Goal: Navigation & Orientation: Find specific page/section

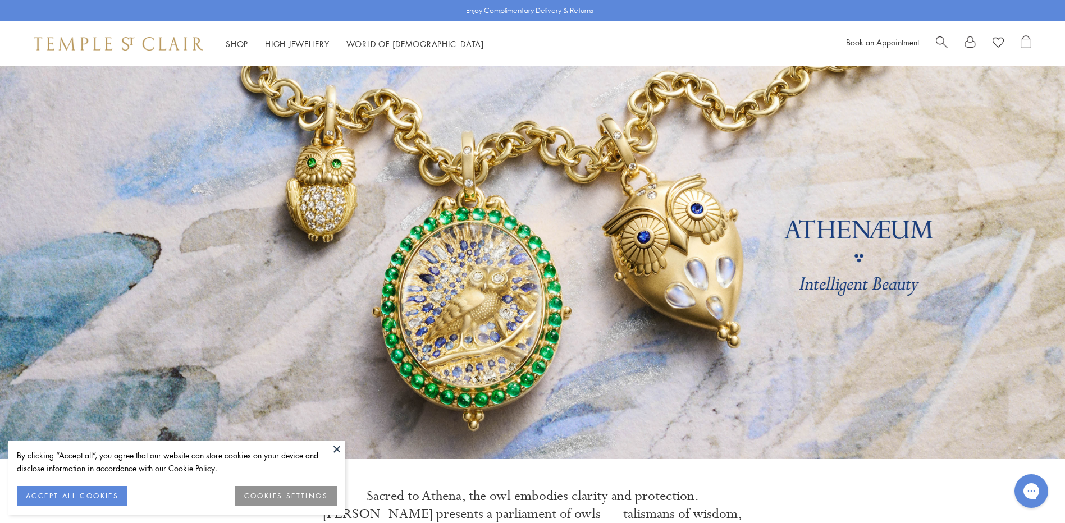
click at [335, 450] on button at bounding box center [336, 449] width 17 height 17
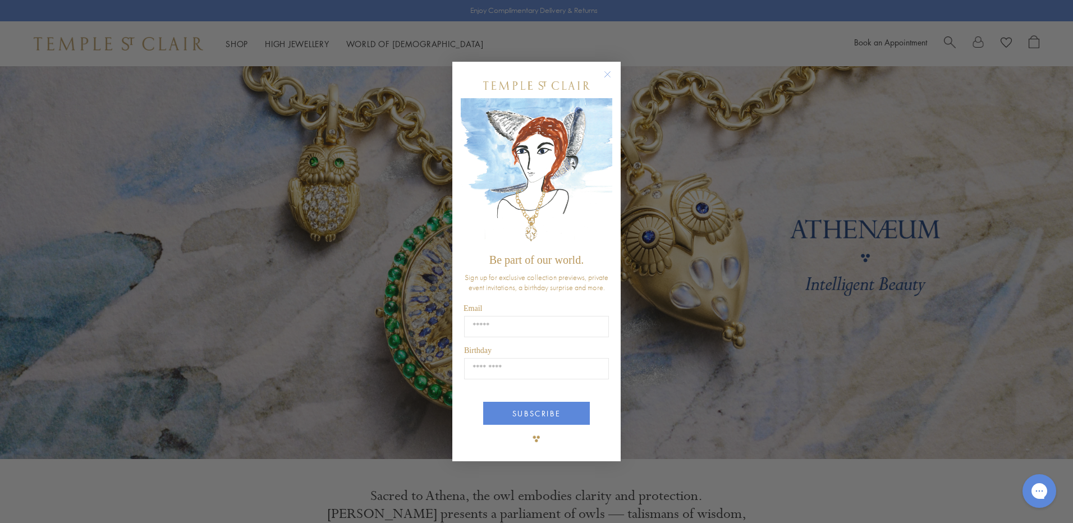
click at [604, 71] on circle "Close dialog" at bounding box center [607, 74] width 13 height 13
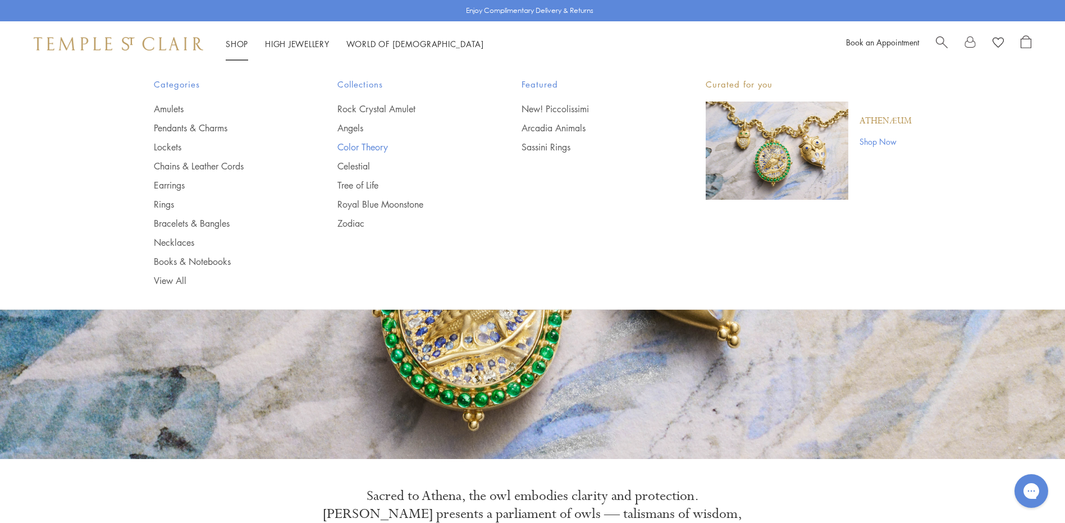
click at [377, 149] on link "Color Theory" at bounding box center [406, 147] width 139 height 12
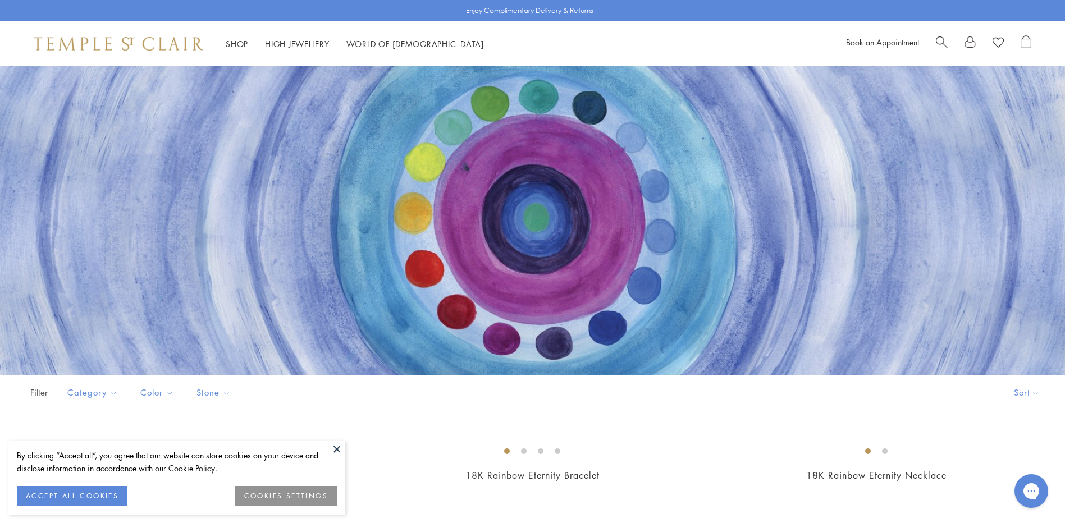
click at [338, 450] on button at bounding box center [336, 449] width 17 height 17
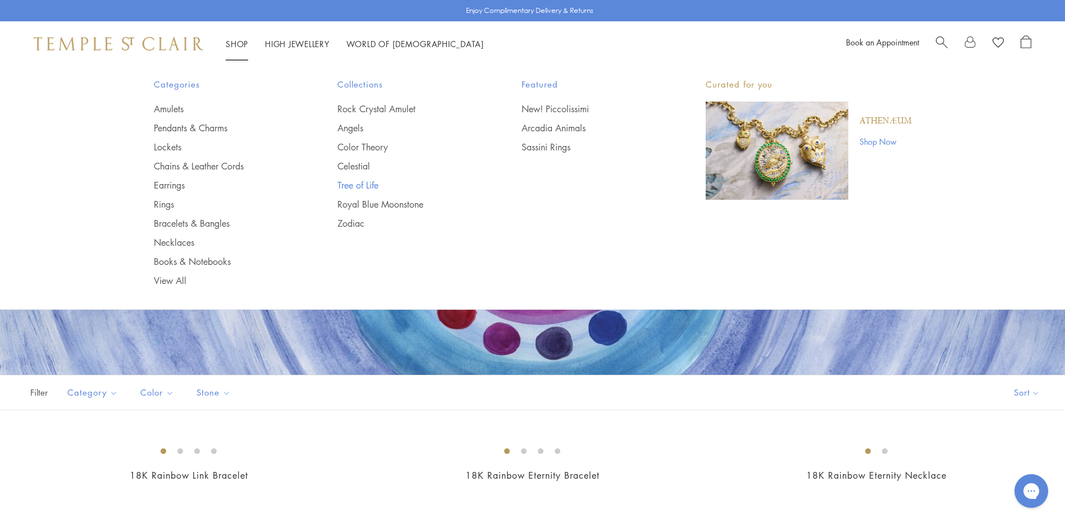
click at [355, 183] on link "Tree of Life" at bounding box center [406, 185] width 139 height 12
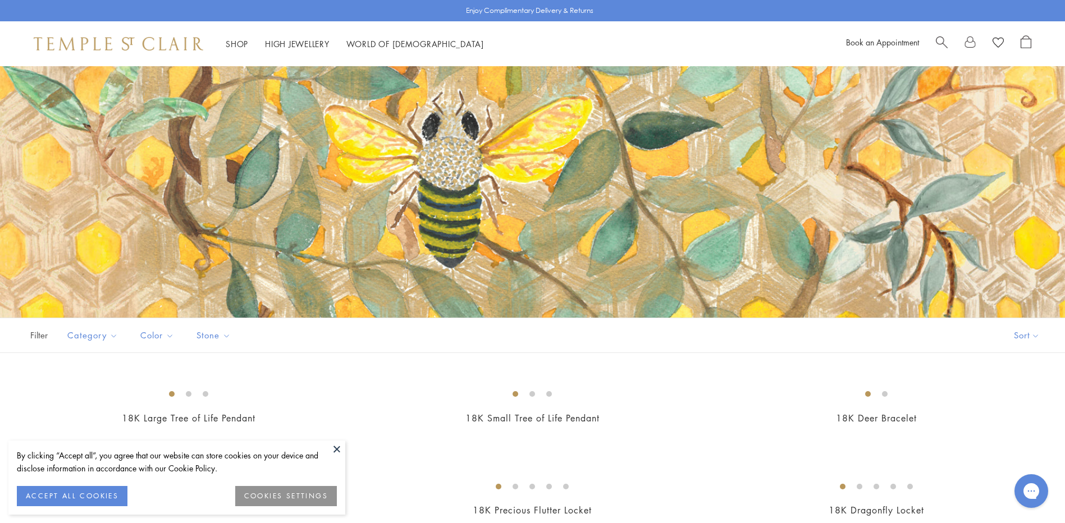
scroll to position [56, 0]
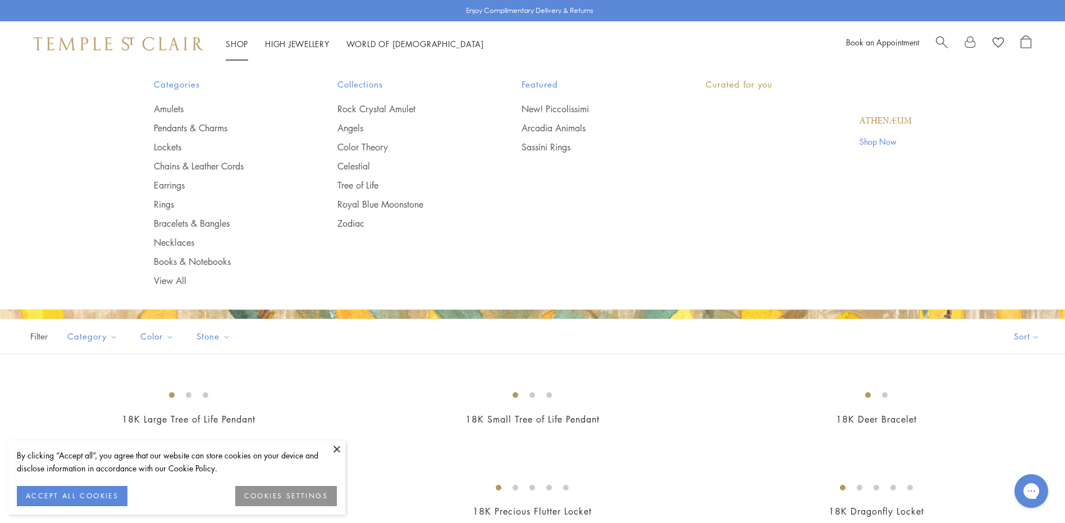
click at [241, 44] on link "Shop Shop" at bounding box center [237, 43] width 22 height 11
